Goal: Task Accomplishment & Management: Use online tool/utility

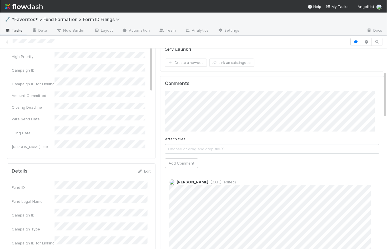
scroll to position [111, 0]
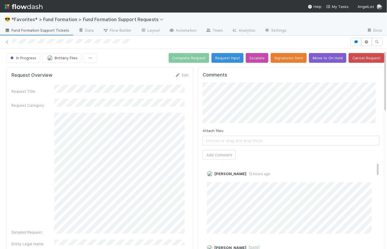
scroll to position [99, 0]
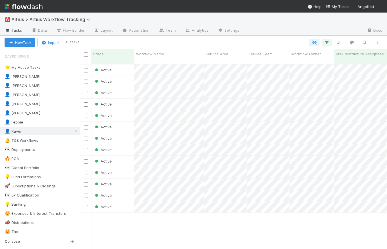
scroll to position [186, 303]
click at [41, 75] on div "👤 Loraine 11" at bounding box center [42, 76] width 75 height 7
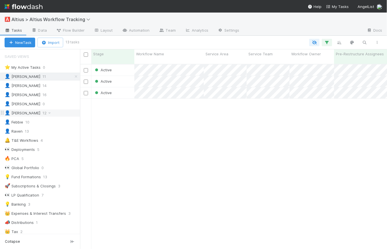
scroll to position [186, 303]
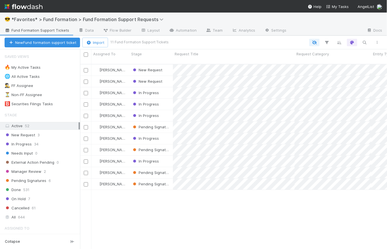
scroll to position [186, 303]
